Goal: Use online tool/utility: Utilize a website feature to perform a specific function

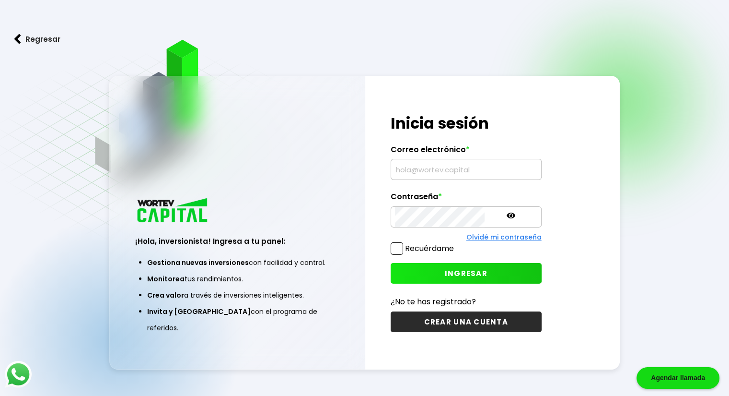
click at [455, 171] on input "text" at bounding box center [466, 169] width 142 height 20
type input "[EMAIL_ADDRESS][DOMAIN_NAME]"
click at [462, 270] on span "INGRESAR" at bounding box center [466, 273] width 43 height 10
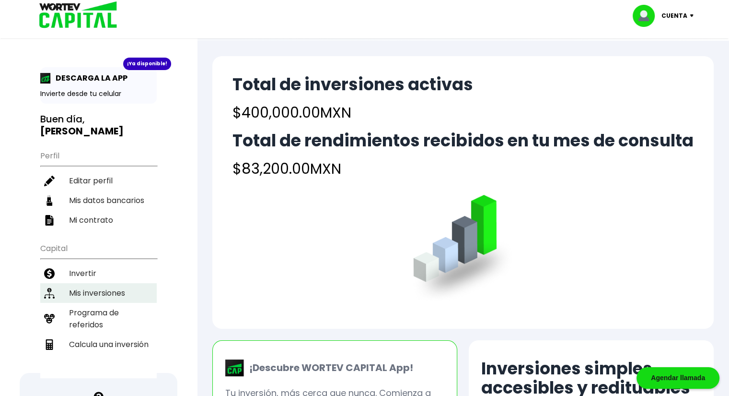
click at [130, 283] on li "Mis inversiones" at bounding box center [98, 293] width 117 height 20
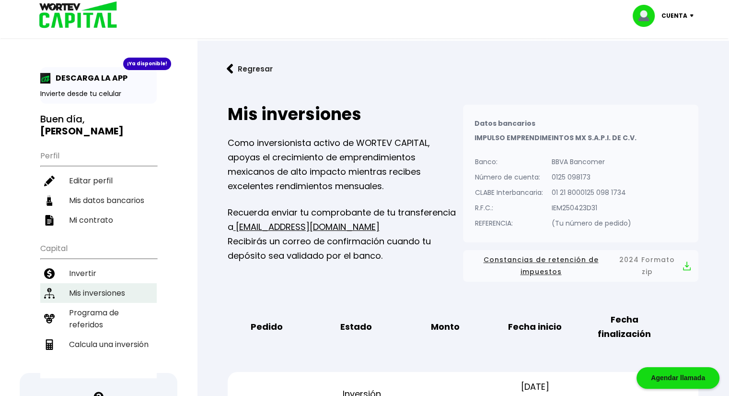
click at [128, 283] on li "Mis inversiones" at bounding box center [98, 293] width 117 height 20
click at [52, 14] on img at bounding box center [75, 15] width 92 height 31
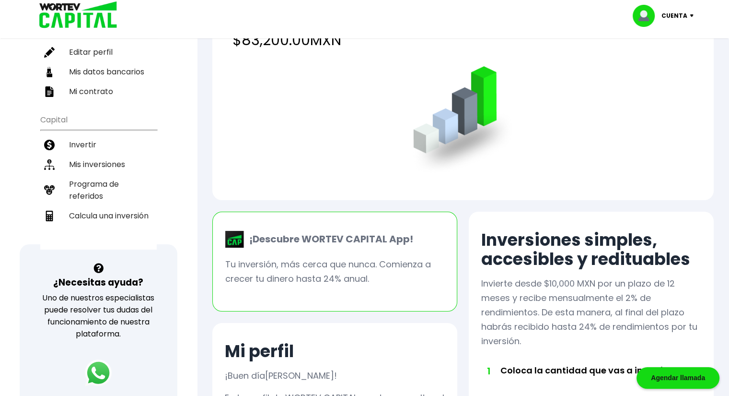
scroll to position [96, 0]
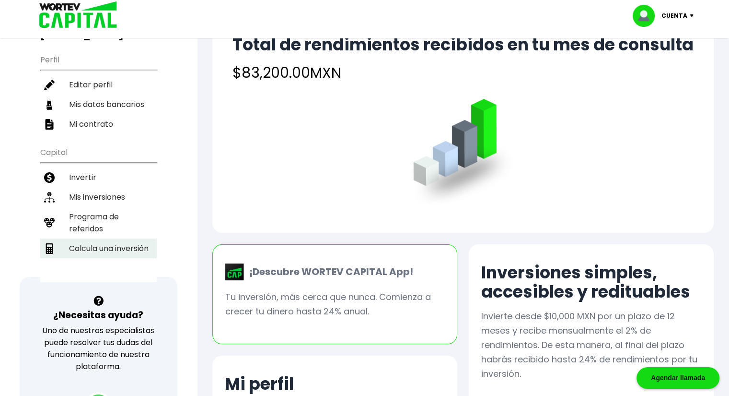
click at [104, 238] on li "Calcula una inversión" at bounding box center [98, 248] width 117 height 20
select select "1"
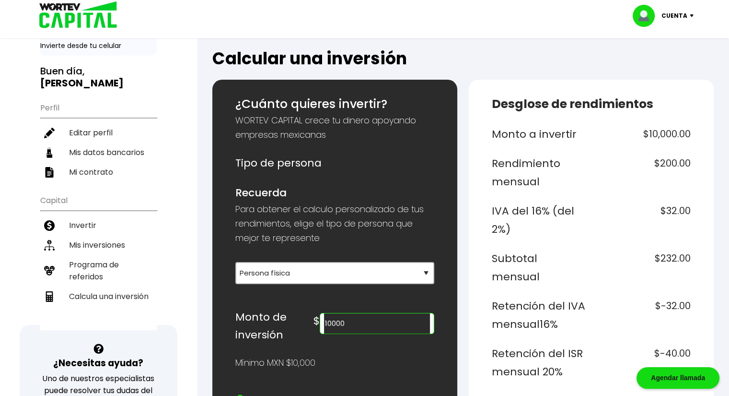
scroll to position [112, 0]
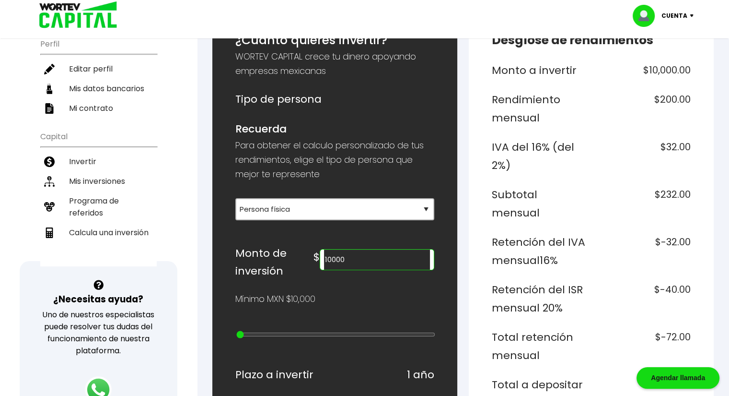
click at [378, 260] on input "10000" at bounding box center [377, 259] width 106 height 20
type input "1"
type input "400000"
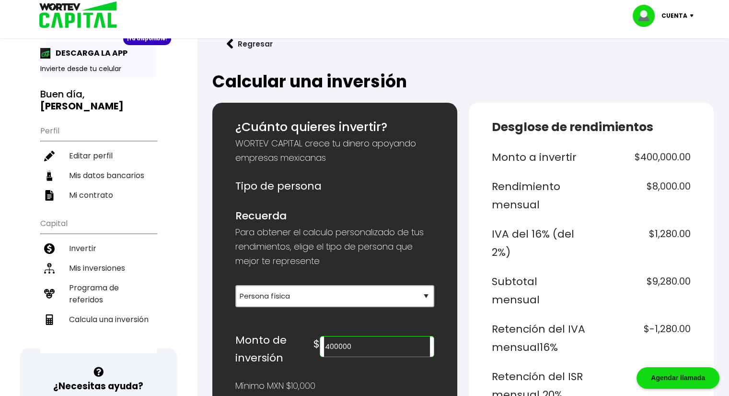
scroll to position [0, 0]
